Goal: Information Seeking & Learning: Learn about a topic

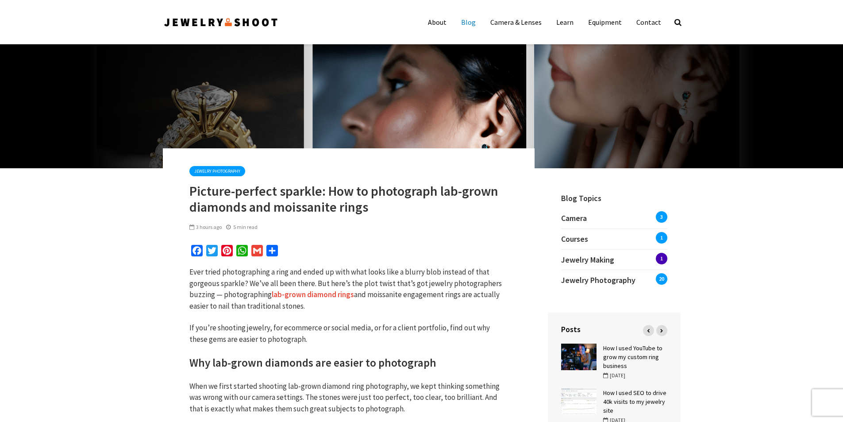
click at [477, 20] on link "Blog" at bounding box center [469, 22] width 28 height 18
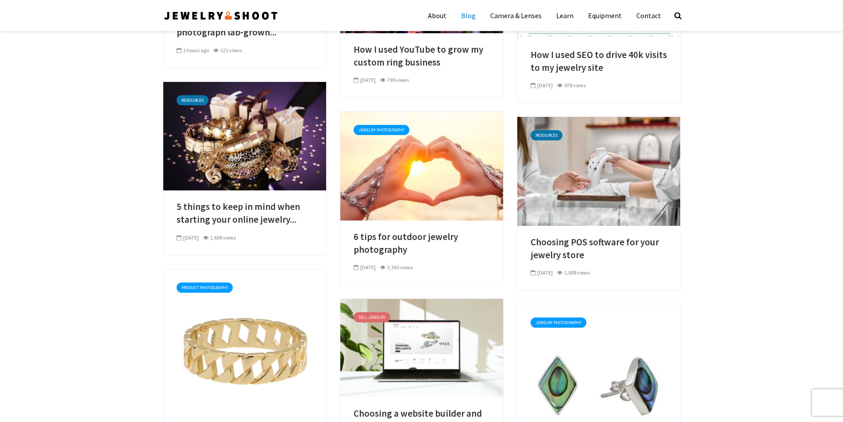
scroll to position [44, 0]
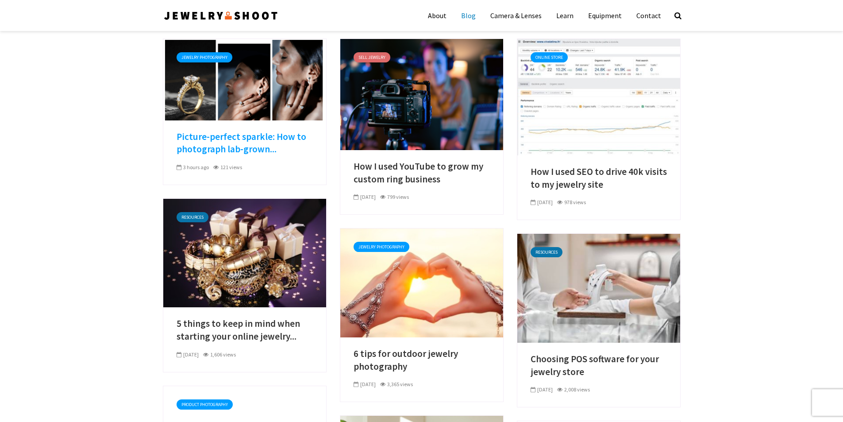
click at [235, 135] on link "Picture-perfect sparkle: How to photograph lab-grown..." at bounding box center [245, 143] width 136 height 25
click at [251, 147] on link "Picture-perfect sparkle: How to photograph lab-grown..." at bounding box center [245, 143] width 136 height 25
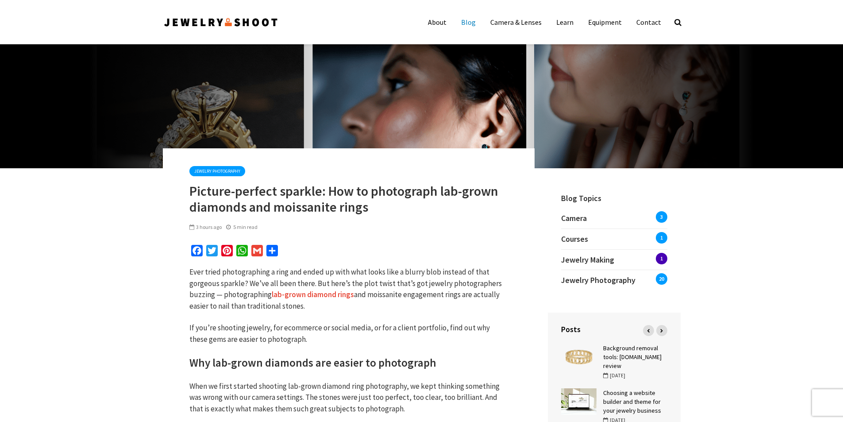
click at [476, 19] on link "Blog" at bounding box center [469, 22] width 28 height 18
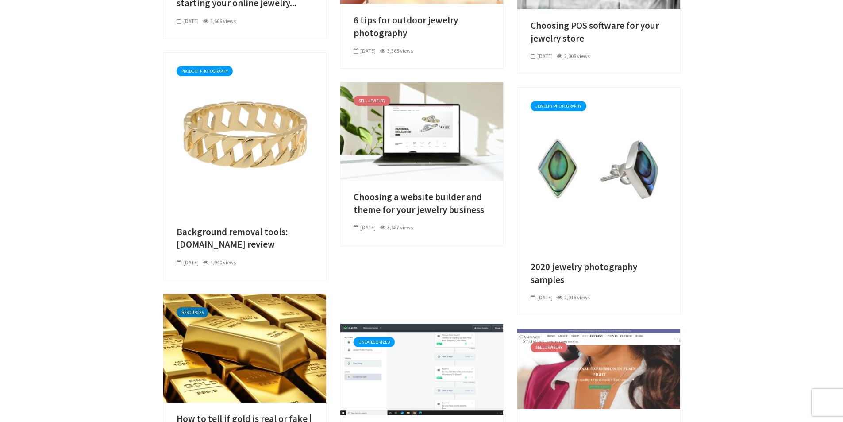
scroll to position [398, 0]
